Goal: Information Seeking & Learning: Learn about a topic

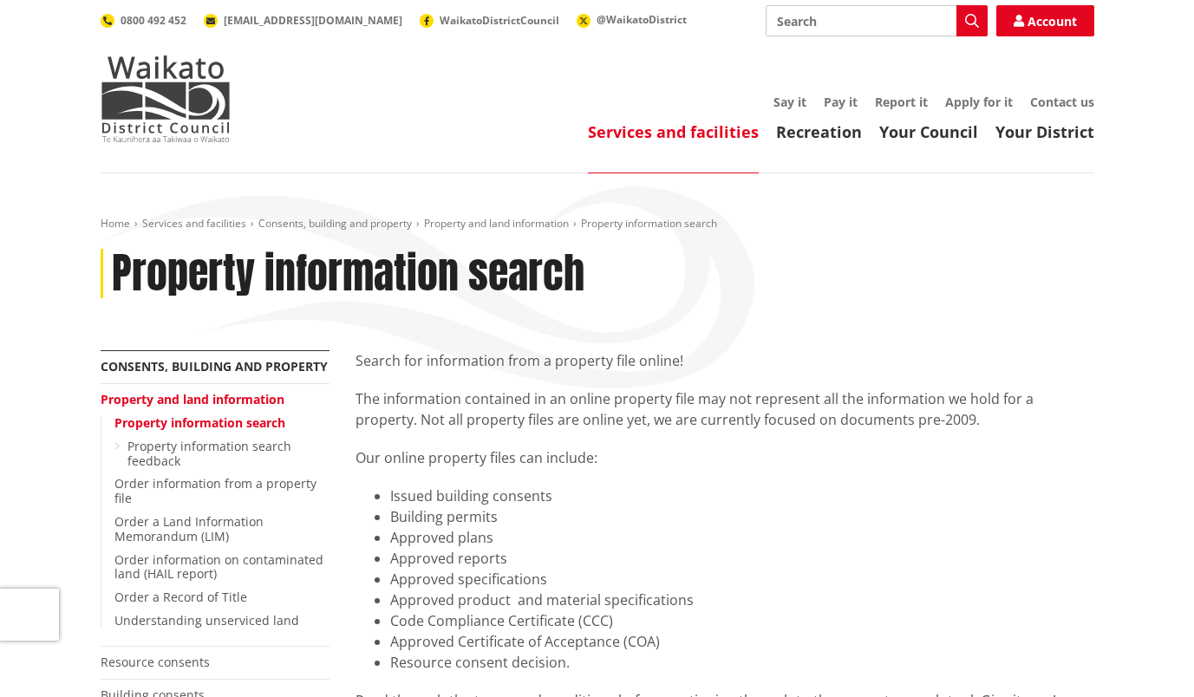
click at [807, 16] on input "Search" at bounding box center [876, 20] width 222 height 31
type input "tiny house rules"
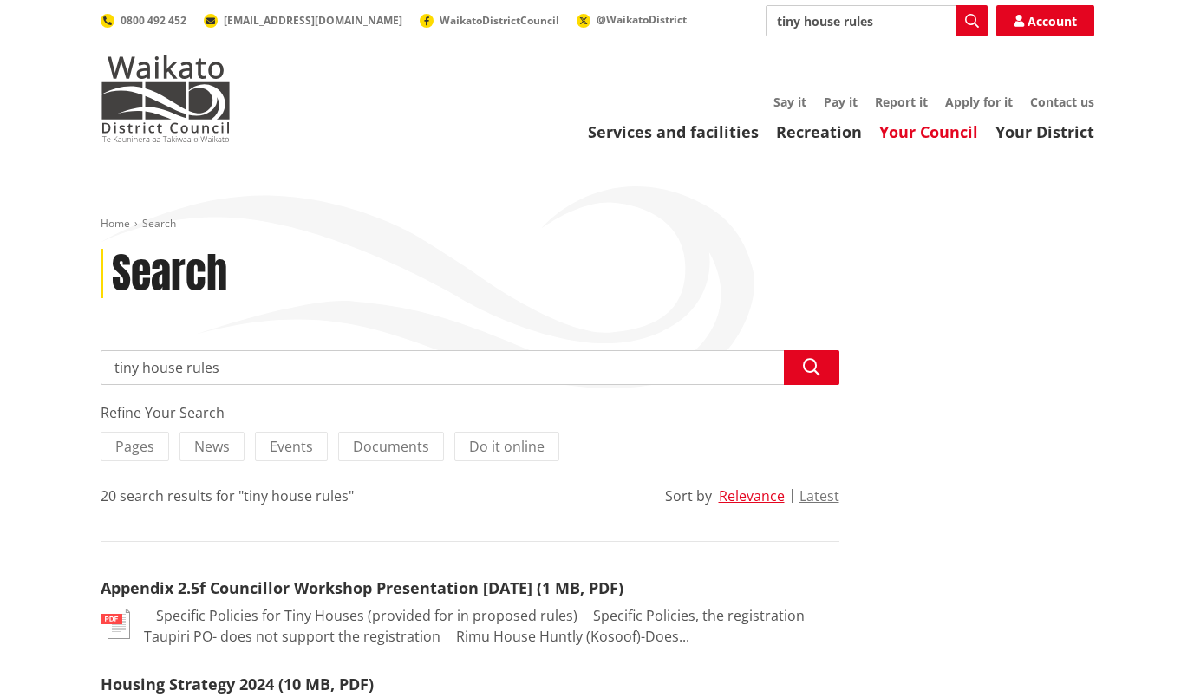
click at [932, 136] on link "Your Council" at bounding box center [928, 131] width 99 height 21
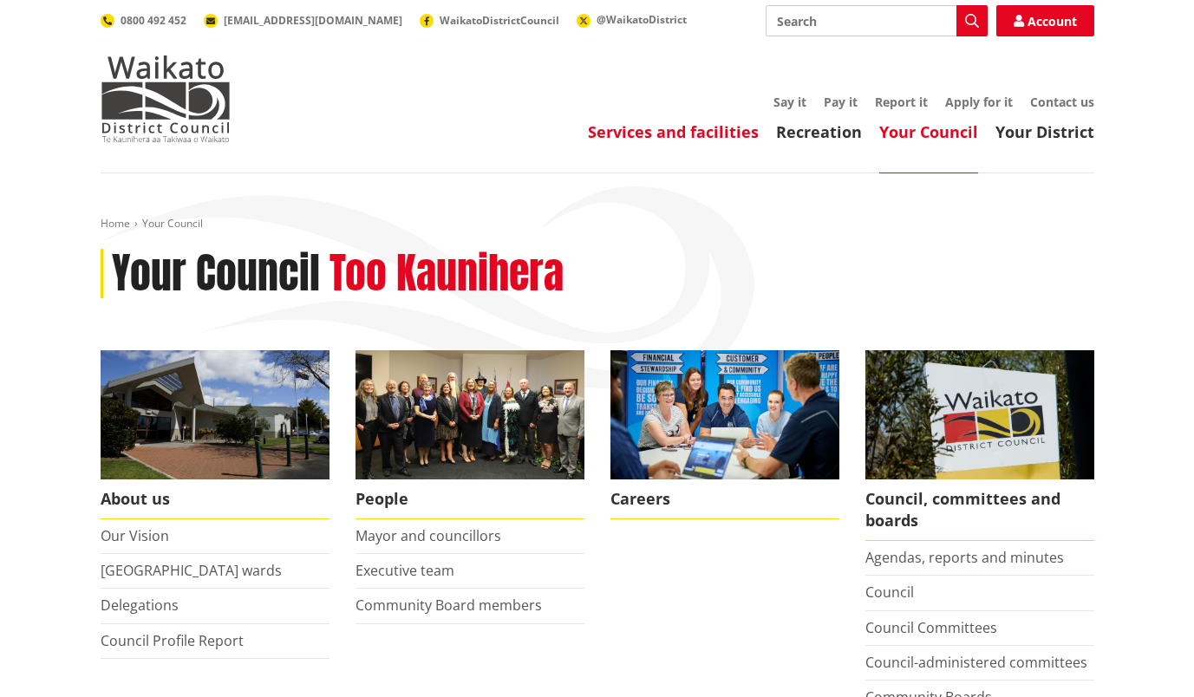
click at [682, 126] on link "Services and facilities" at bounding box center [673, 131] width 171 height 21
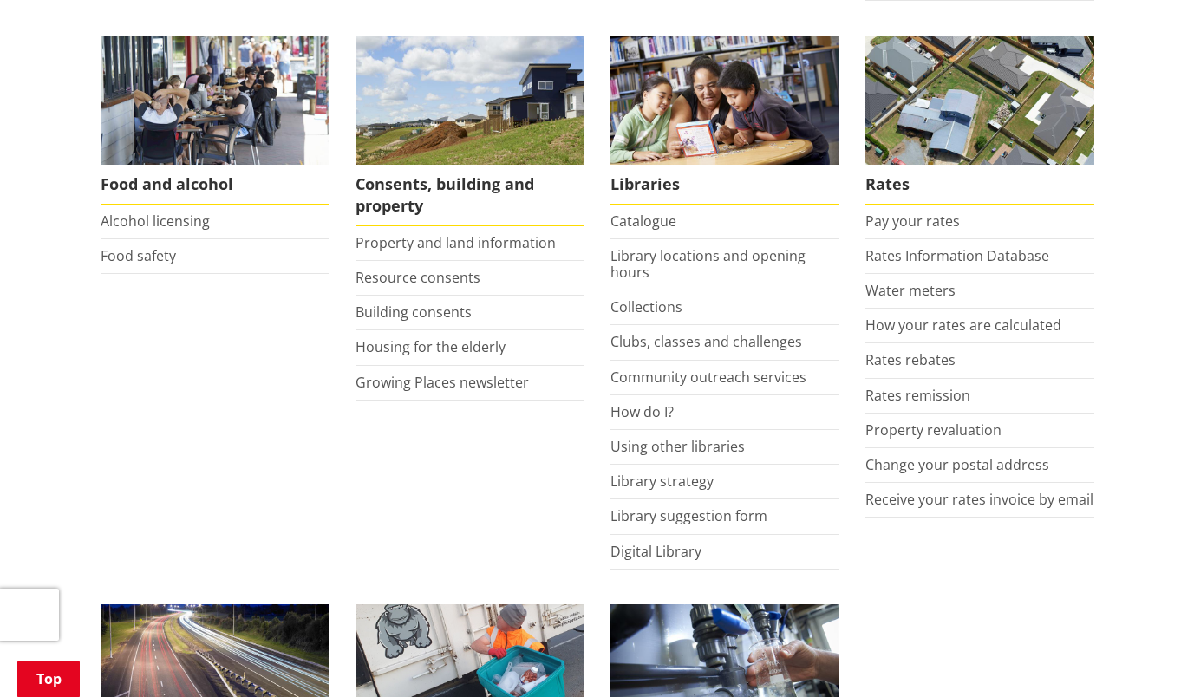
scroll to position [693, 0]
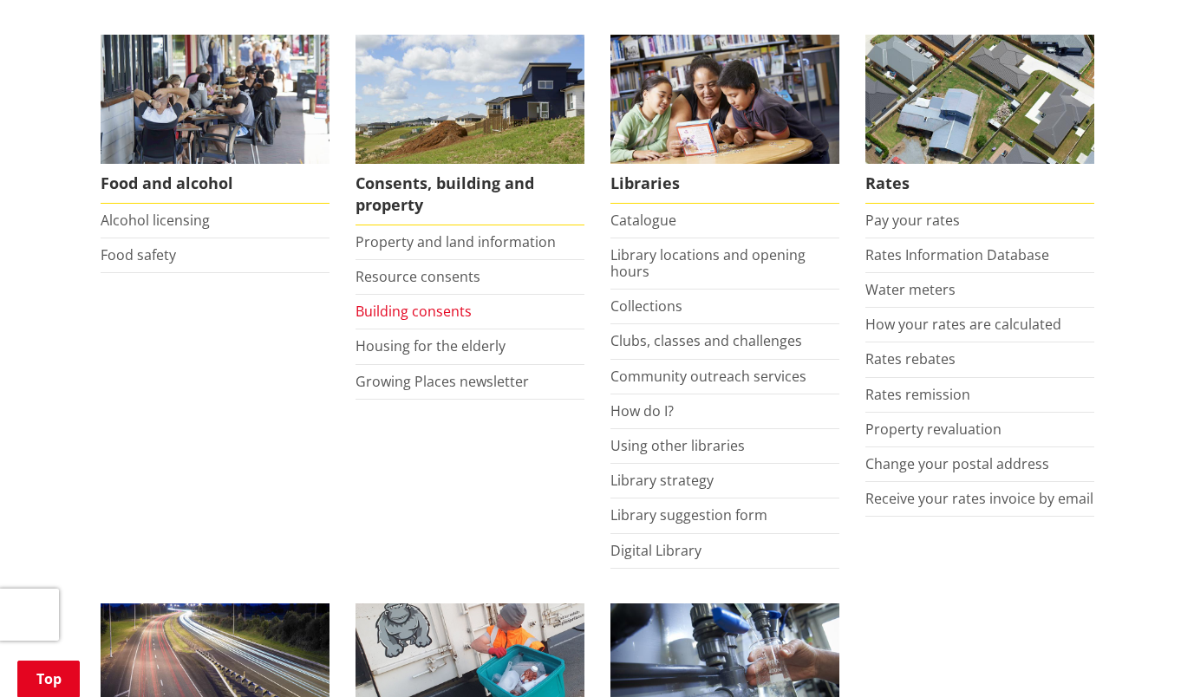
click at [401, 311] on link "Building consents" at bounding box center [413, 311] width 116 height 19
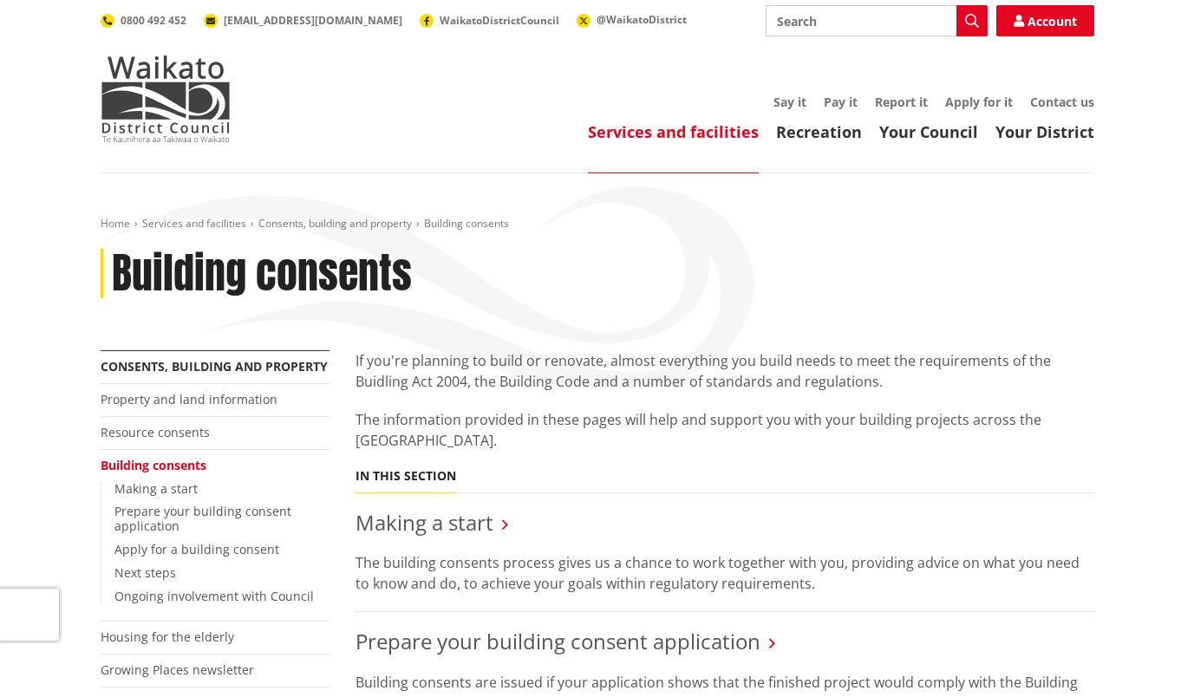
click at [821, 16] on input "Search" at bounding box center [876, 20] width 222 height 31
type input "district plan"
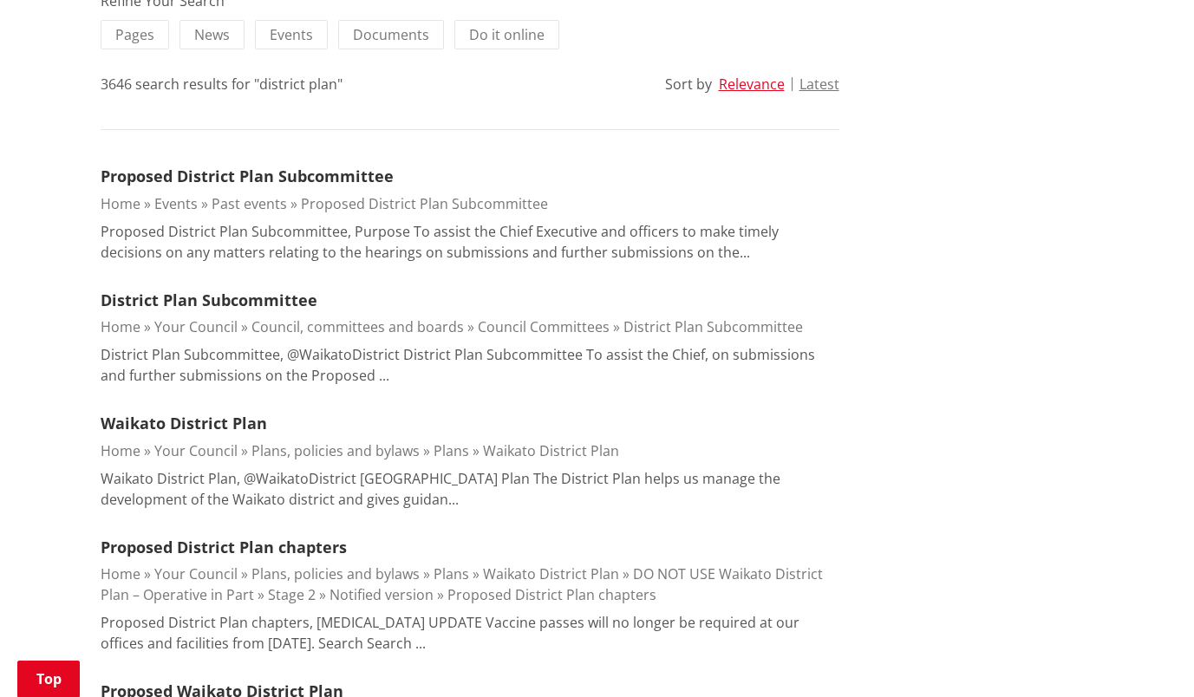
scroll to position [433, 0]
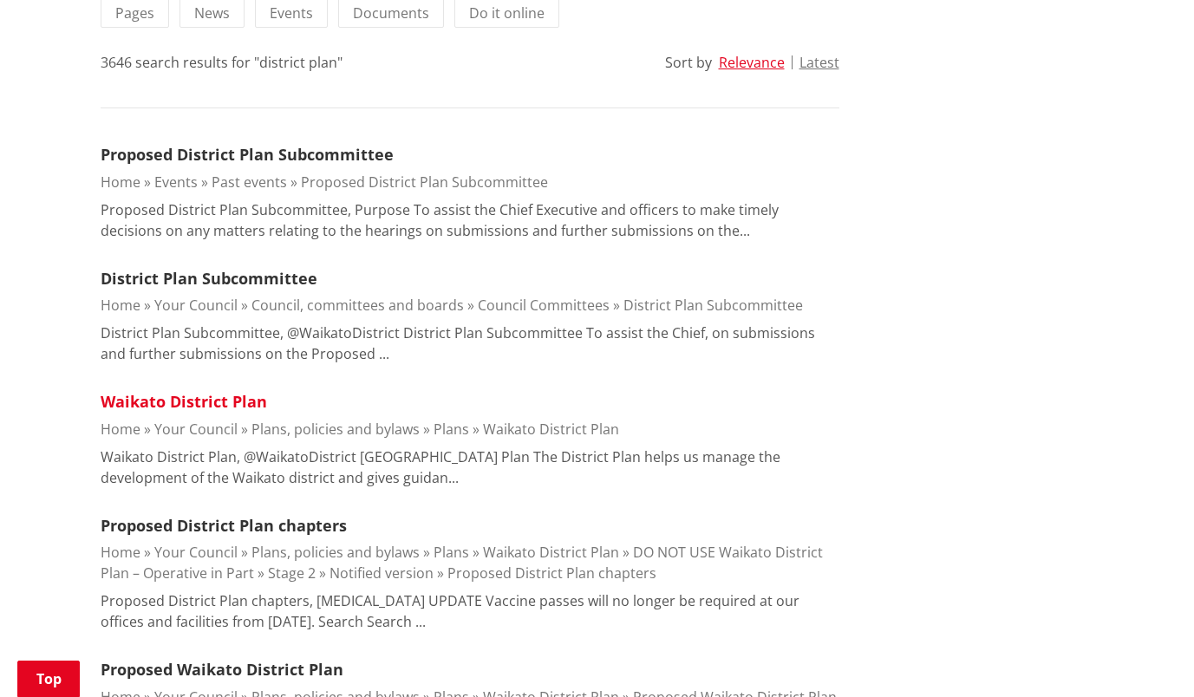
click at [233, 407] on link "Waikato District Plan" at bounding box center [184, 401] width 166 height 21
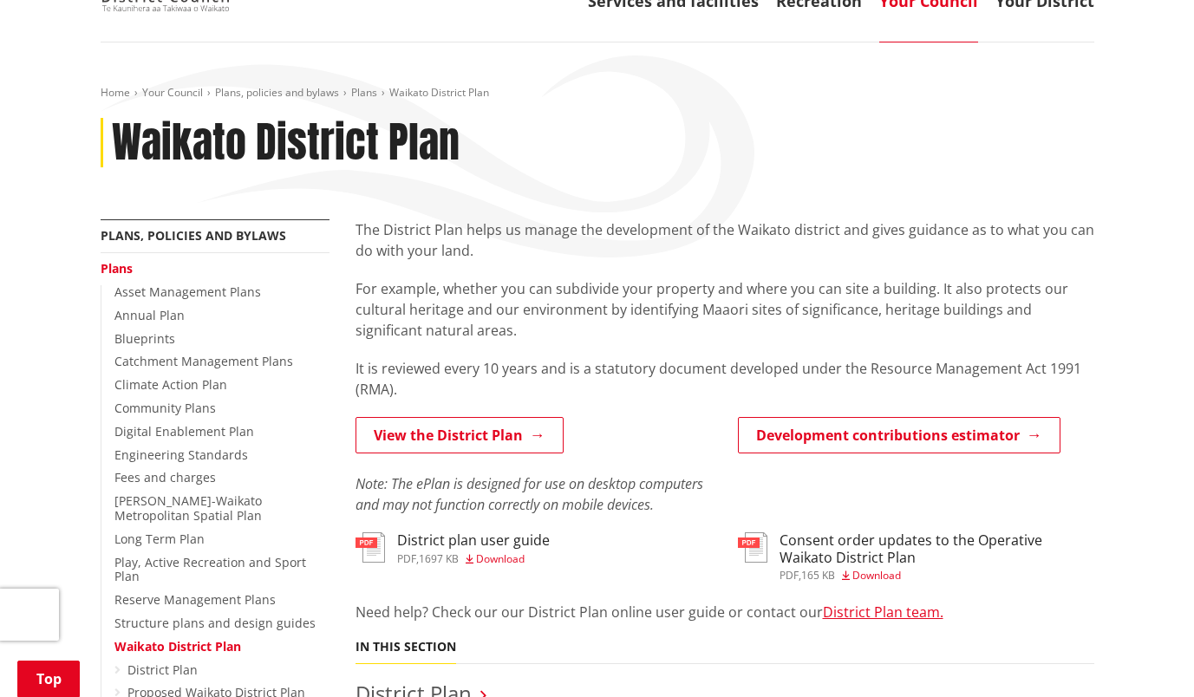
scroll to position [347, 0]
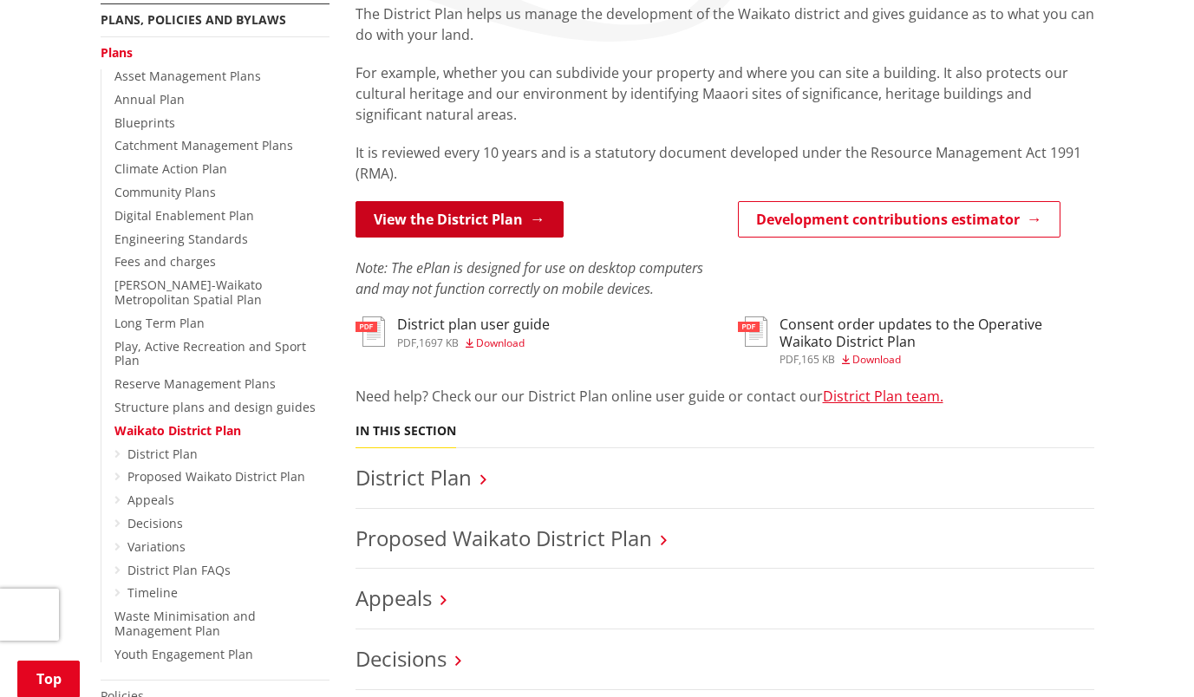
click at [428, 217] on link "View the District Plan" at bounding box center [459, 219] width 208 height 36
